Goal: Task Accomplishment & Management: Manage account settings

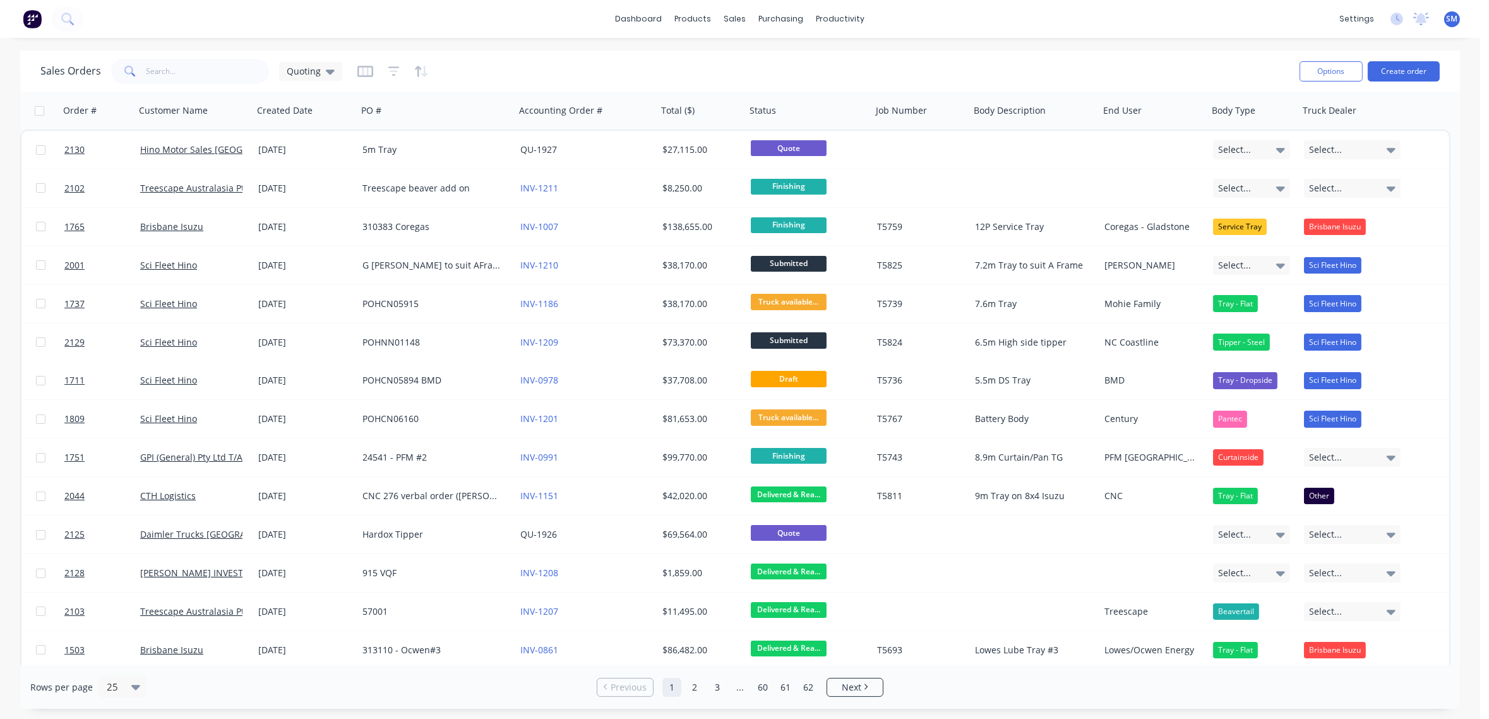
click at [486, 73] on div "Sales Orders Quoting" at bounding box center [664, 71] width 1249 height 31
click at [1025, 63] on div "Sales Orders Quoting" at bounding box center [664, 71] width 1249 height 31
click at [543, 68] on div "Sales Orders Quoting" at bounding box center [664, 71] width 1249 height 31
click at [861, 57] on div "Workflow" at bounding box center [863, 60] width 38 height 11
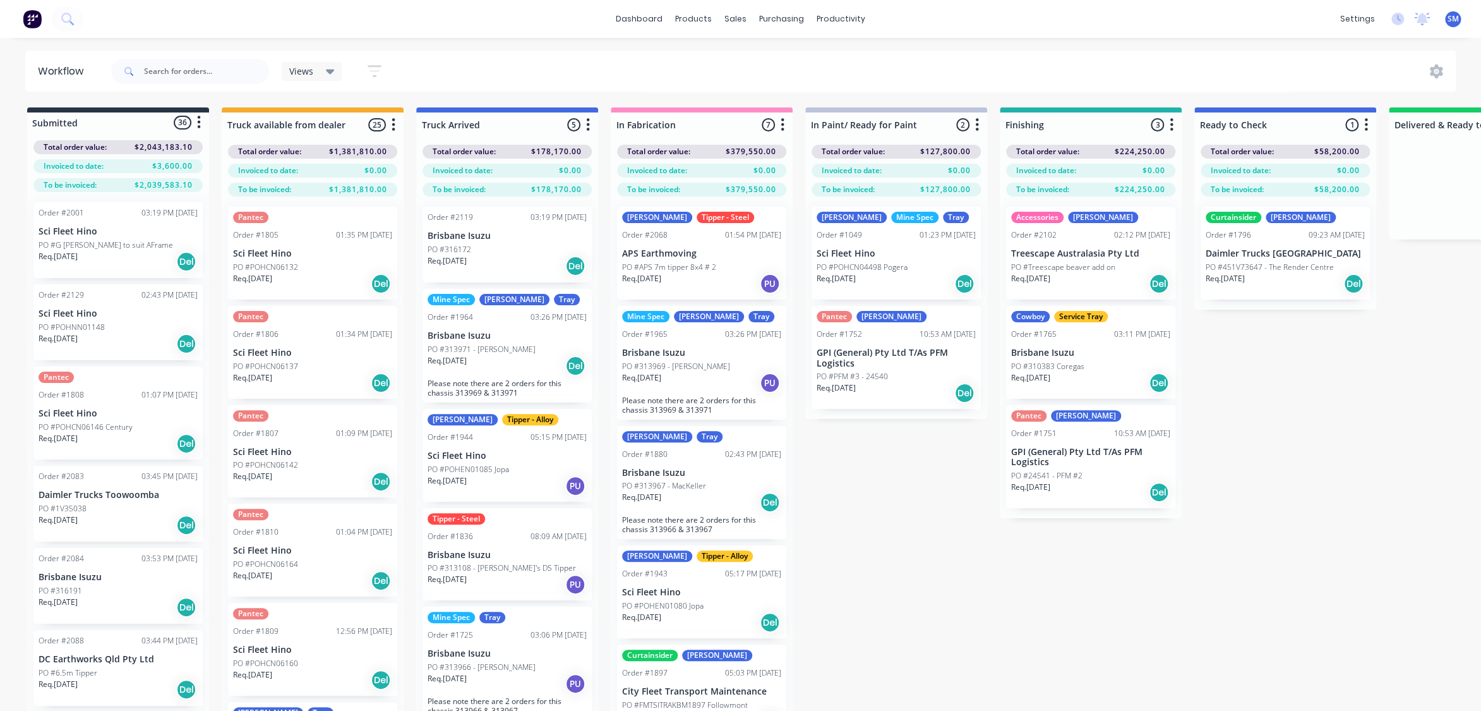
click at [1325, 389] on div "Submitted 36 Status colour #273444 hex #273444 Save Cancel Summaries Total orde…" at bounding box center [1136, 431] width 2290 height 648
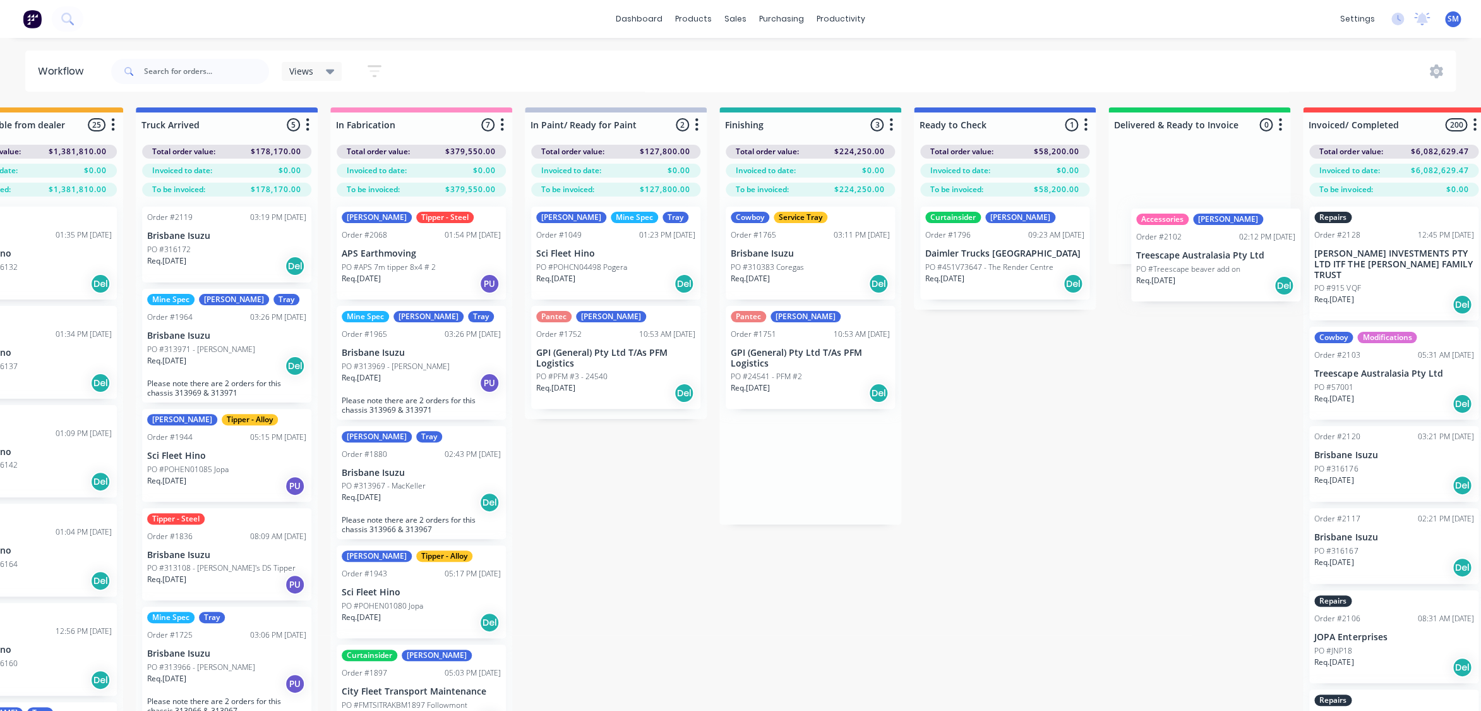
scroll to position [0, 284]
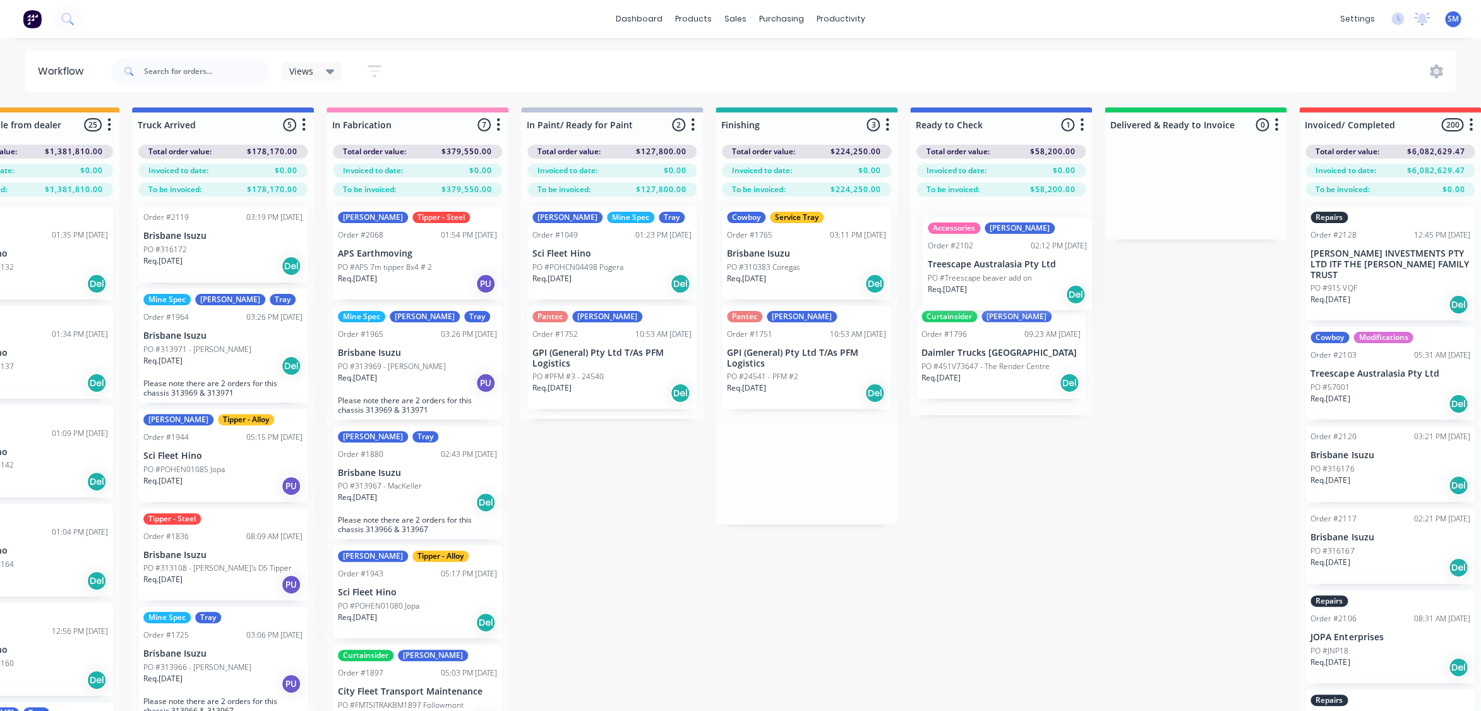
drag, startPoint x: 1204, startPoint y: 360, endPoint x: 978, endPoint y: 265, distance: 244.6
click at [980, 258] on div "Submitted 36 Status colour #273444 hex #273444 Save Cancel Summaries Total orde…" at bounding box center [851, 431] width 2290 height 648
click at [966, 490] on div "Submitted 36 Status colour #273444 hex #273444 Save Cancel Summaries Total orde…" at bounding box center [851, 431] width 2290 height 648
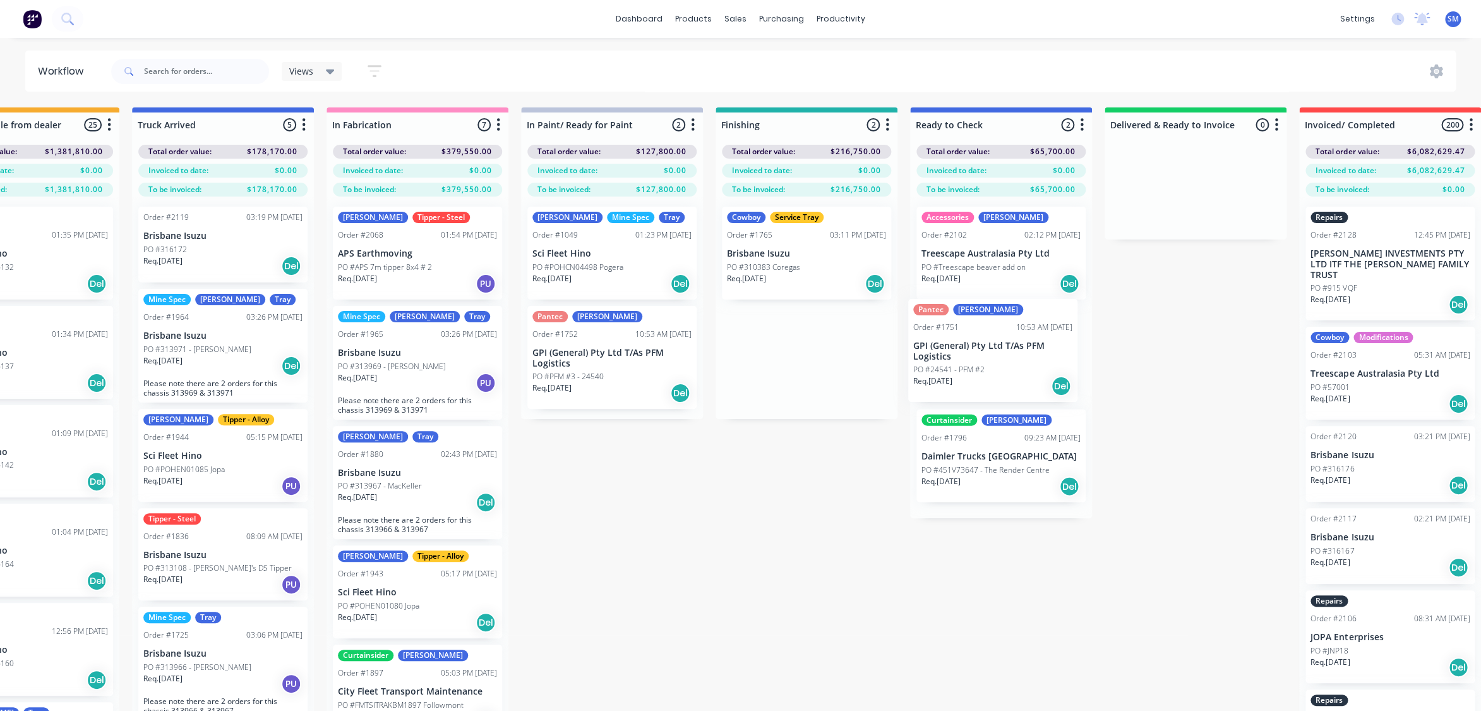
drag, startPoint x: 768, startPoint y: 347, endPoint x: 956, endPoint y: 349, distance: 187.6
click at [956, 349] on div "Submitted 36 Status colour #273444 hex #273444 Save Cancel Summaries Total orde…" at bounding box center [851, 431] width 2290 height 648
click at [692, 556] on div "Submitted 36 Status colour #273444 hex #273444 Save Cancel Summaries Total orde…" at bounding box center [851, 431] width 2290 height 648
drag, startPoint x: 1119, startPoint y: 3, endPoint x: 1177, endPoint y: 2, distance: 58.8
click at [1119, 3] on div "dashboard products sales purchasing productivity dashboard products Product Cat…" at bounding box center [740, 19] width 1481 height 38
